Goal: Use online tool/utility: Utilize a website feature to perform a specific function

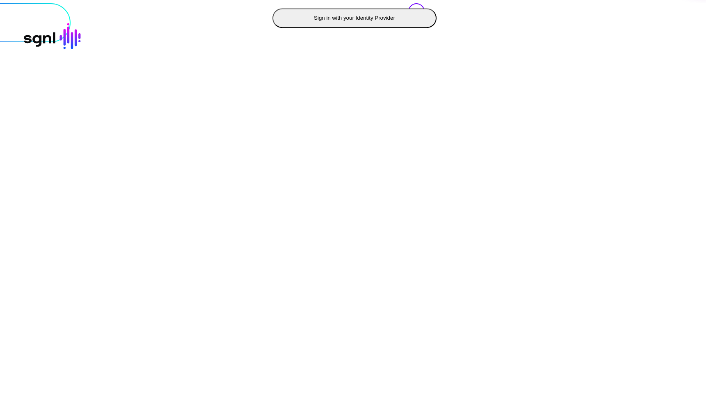
click at [188, 44] on div "Sign in to sgnl-caephub Sign in with your Identity Provider" at bounding box center [354, 3] width 719 height 82
click at [272, 28] on button "Sign in with your Identity Provider" at bounding box center [354, 18] width 164 height 20
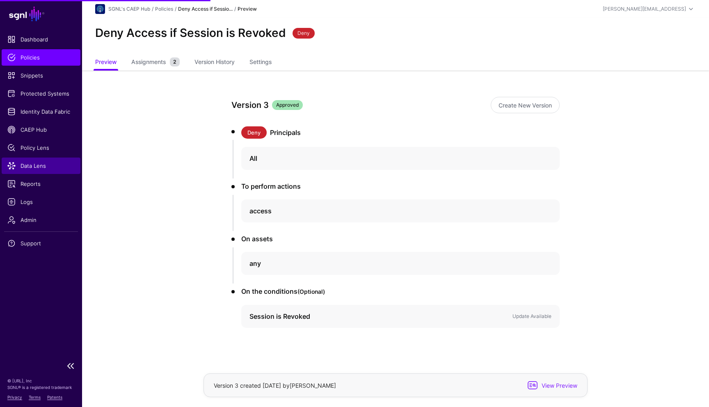
click at [42, 168] on span "Data Lens" at bounding box center [40, 166] width 67 height 8
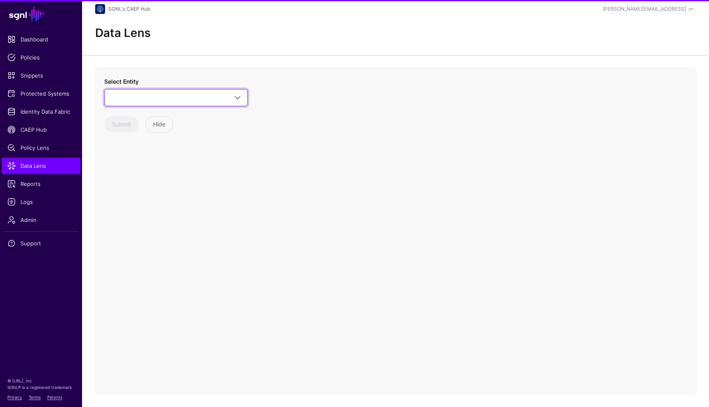
click at [203, 98] on span at bounding box center [176, 98] width 133 height 10
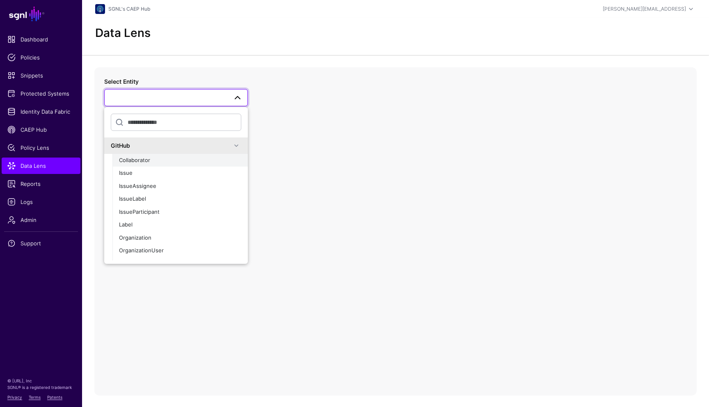
click at [157, 156] on button "Collaborator" at bounding box center [179, 160] width 135 height 13
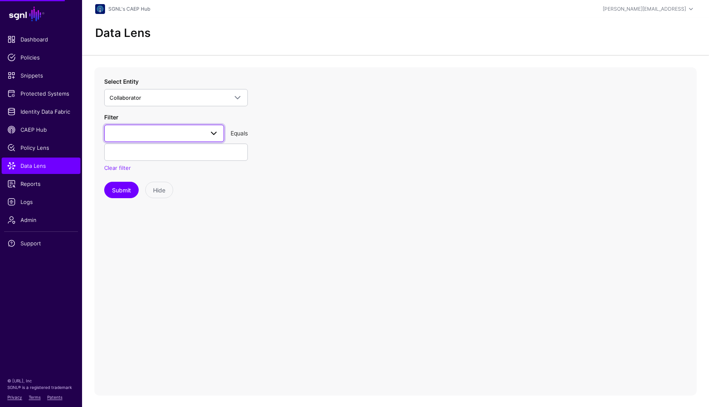
click at [174, 128] on span at bounding box center [164, 133] width 109 height 10
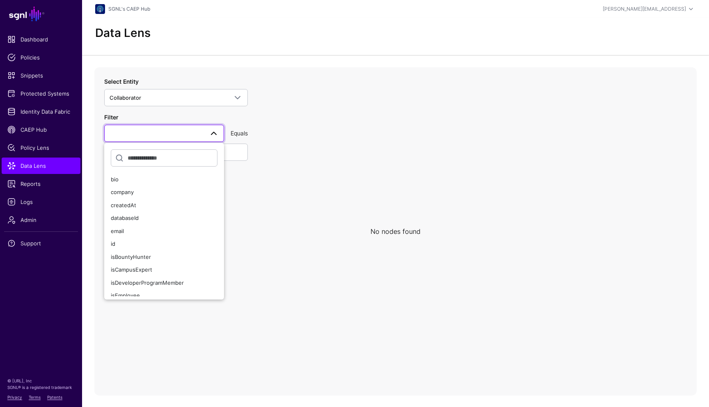
click at [174, 128] on span at bounding box center [164, 133] width 109 height 10
